Goal: Find specific page/section: Find specific page/section

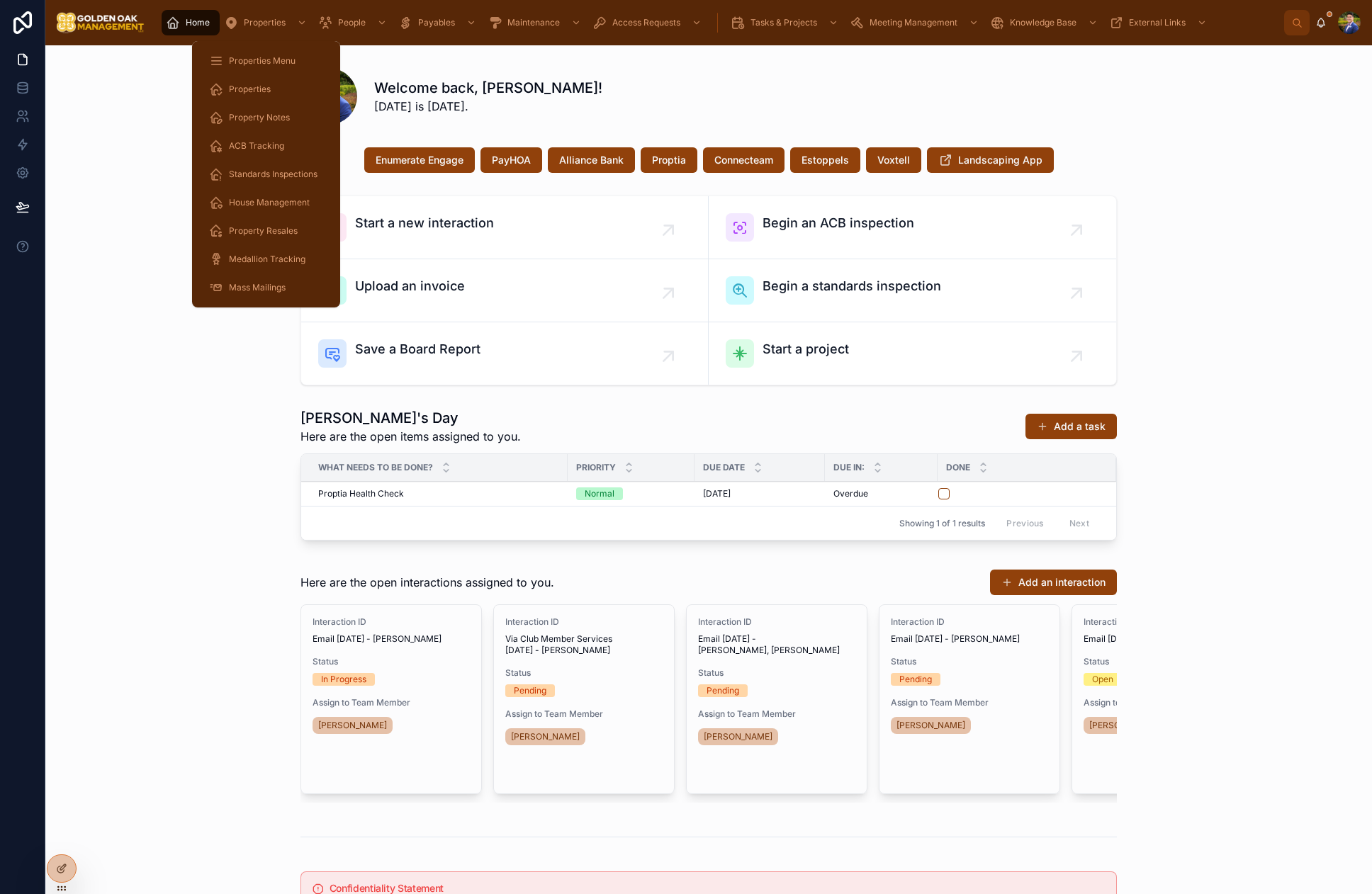
click at [270, 93] on div "Properties" at bounding box center [265, 89] width 115 height 22
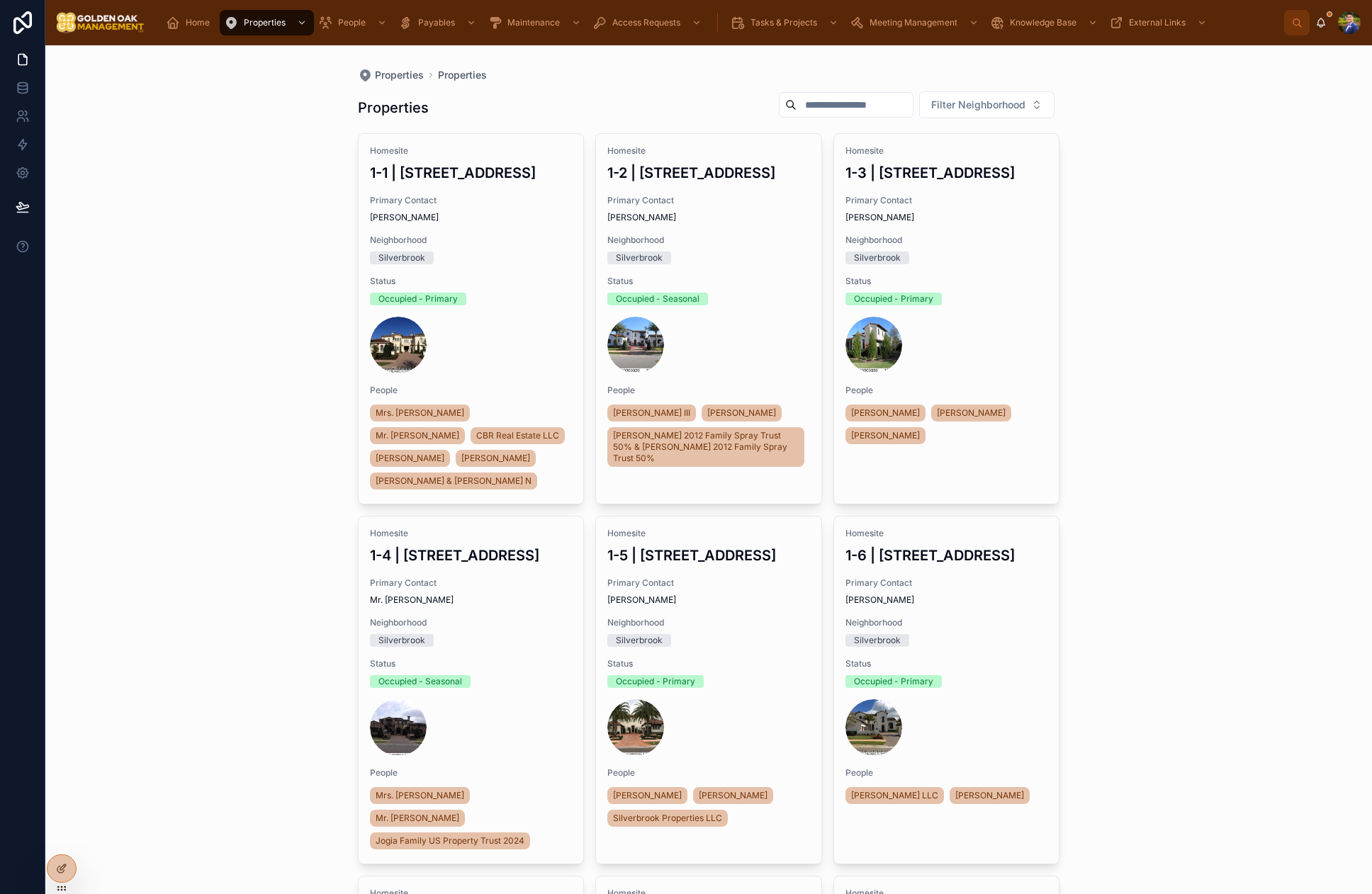
click at [856, 109] on input "text" at bounding box center [854, 104] width 116 height 20
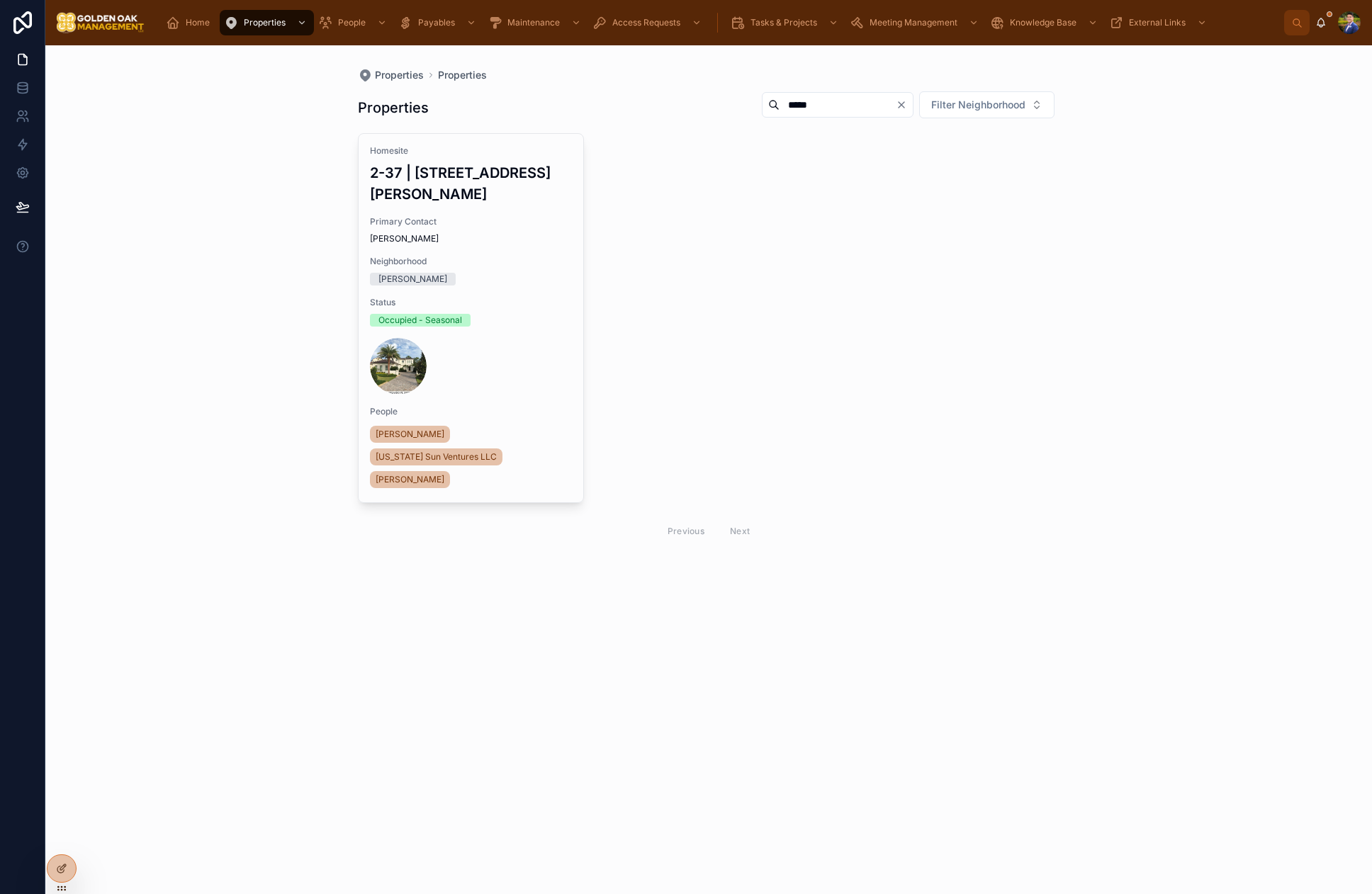
type input "*****"
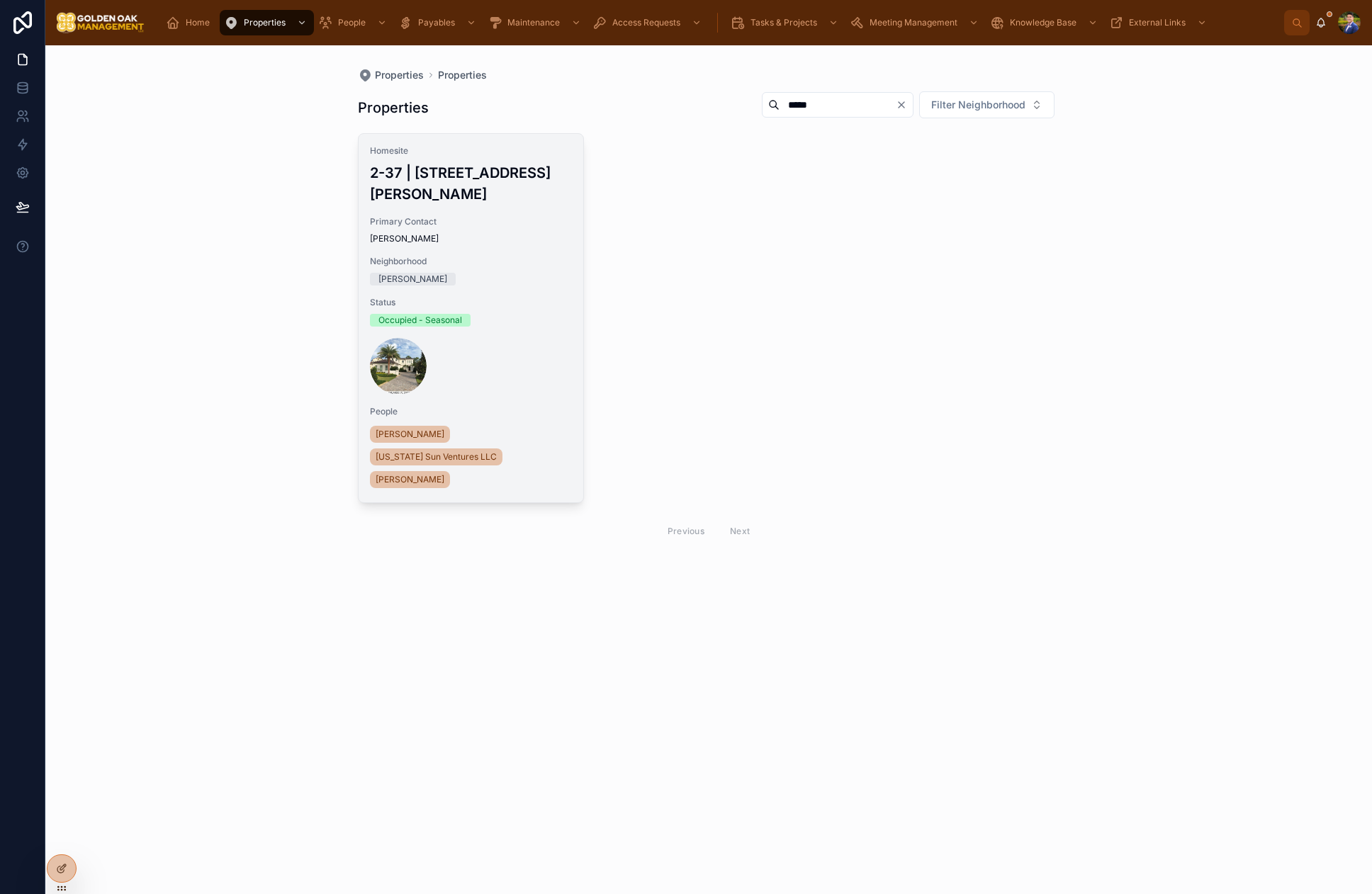
click at [516, 338] on div at bounding box center [471, 366] width 203 height 57
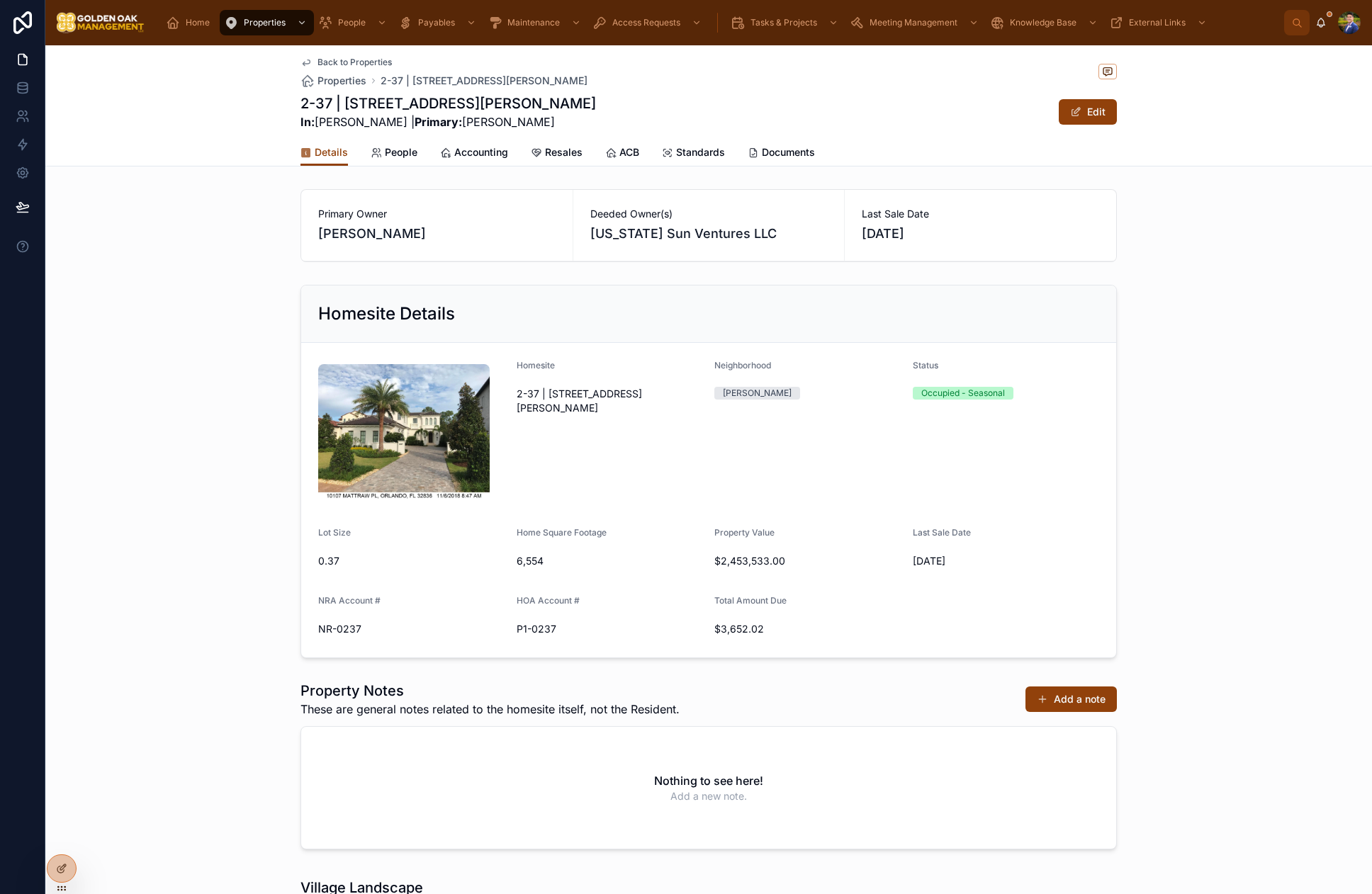
click at [464, 158] on span "Accounting" at bounding box center [482, 152] width 54 height 14
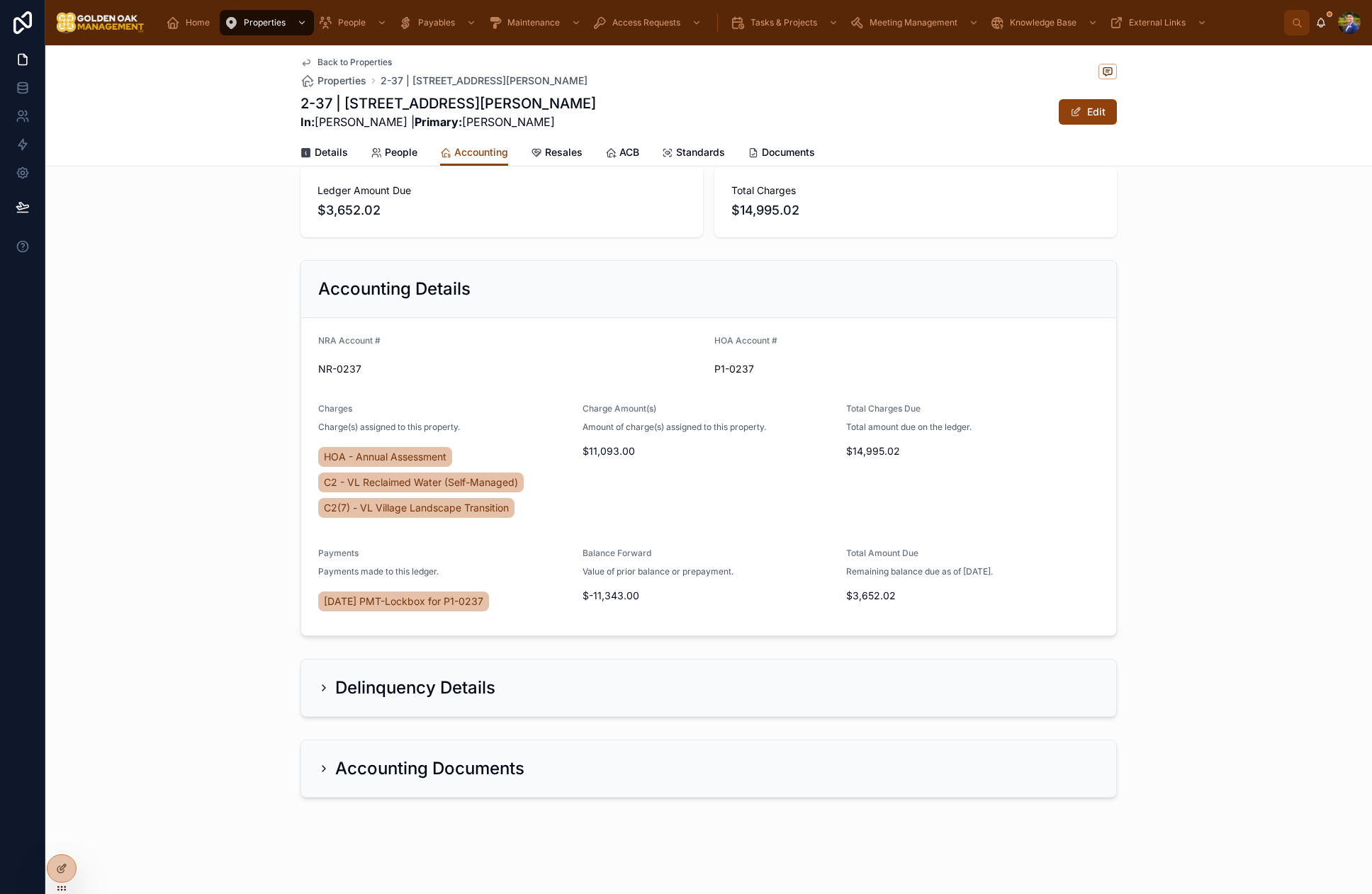
scroll to position [22, 0]
